Goal: Information Seeking & Learning: Compare options

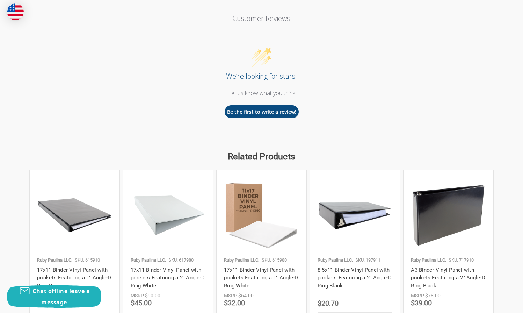
scroll to position [938, 0]
